Goal: Navigation & Orientation: Find specific page/section

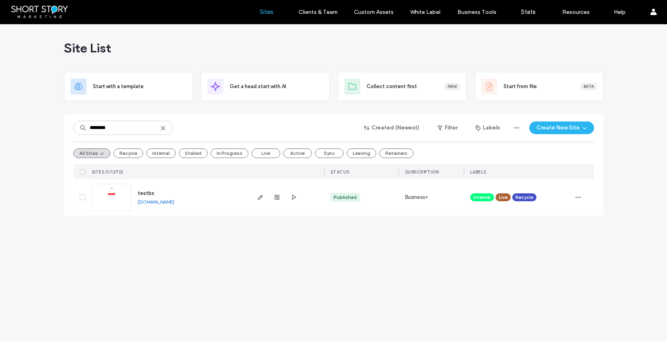
drag, startPoint x: 38, startPoint y: 179, endPoint x: 43, endPoint y: 180, distance: 4.9
click at [38, 179] on div "Site List Start with a template Get a head start with AI Collect content first …" at bounding box center [333, 182] width 667 height 316
click at [149, 193] on span "testbs" at bounding box center [146, 193] width 17 height 6
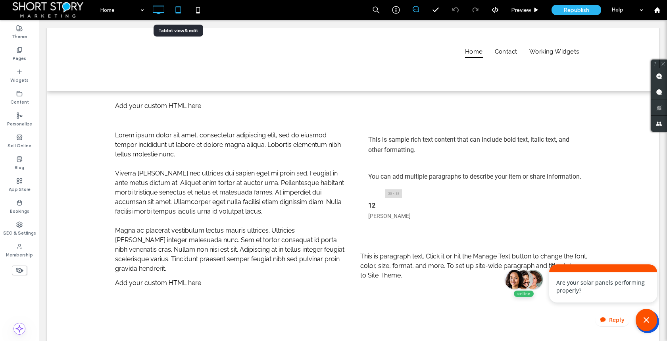
click at [181, 11] on icon at bounding box center [178, 10] width 16 height 16
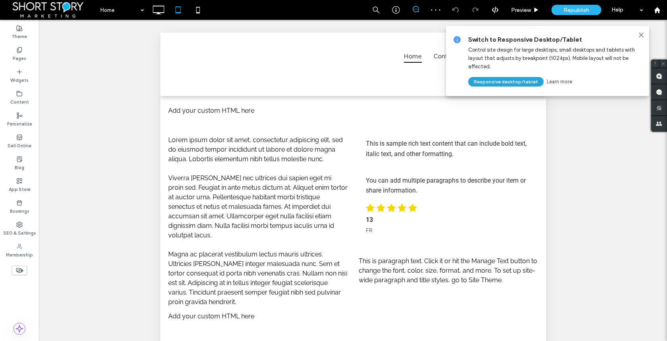
click at [503, 83] on button "Responsive desktop/tablet" at bounding box center [505, 82] width 75 height 10
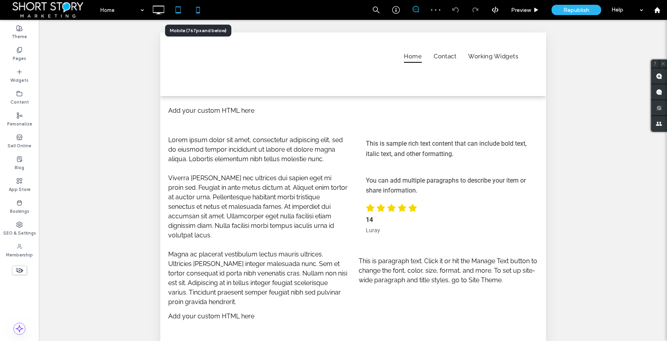
click at [199, 12] on icon at bounding box center [198, 10] width 16 height 16
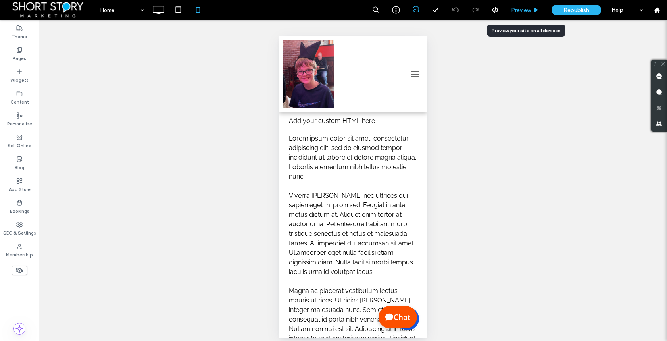
click at [523, 9] on span "Preview" at bounding box center [521, 10] width 20 height 7
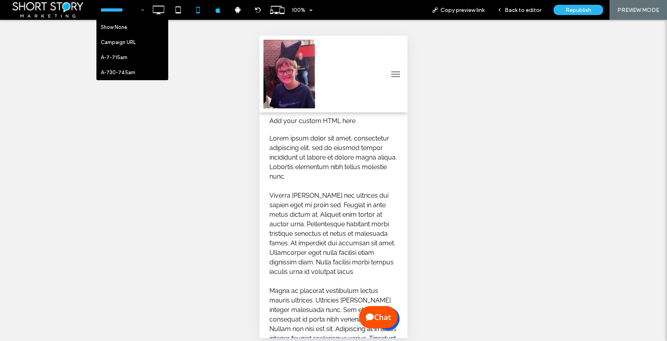
click at [121, 10] on input at bounding box center [120, 10] width 40 height 20
